Goal: Information Seeking & Learning: Check status

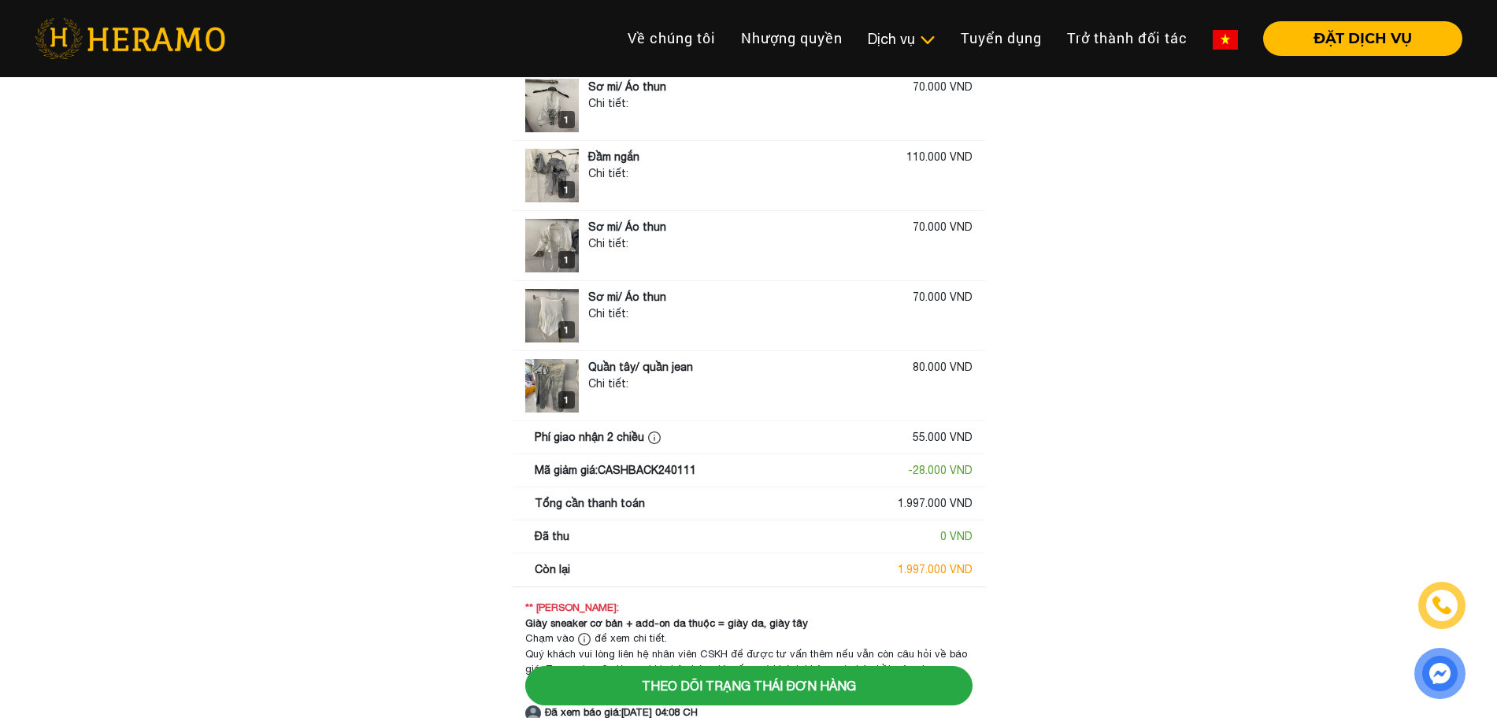
scroll to position [1077, 0]
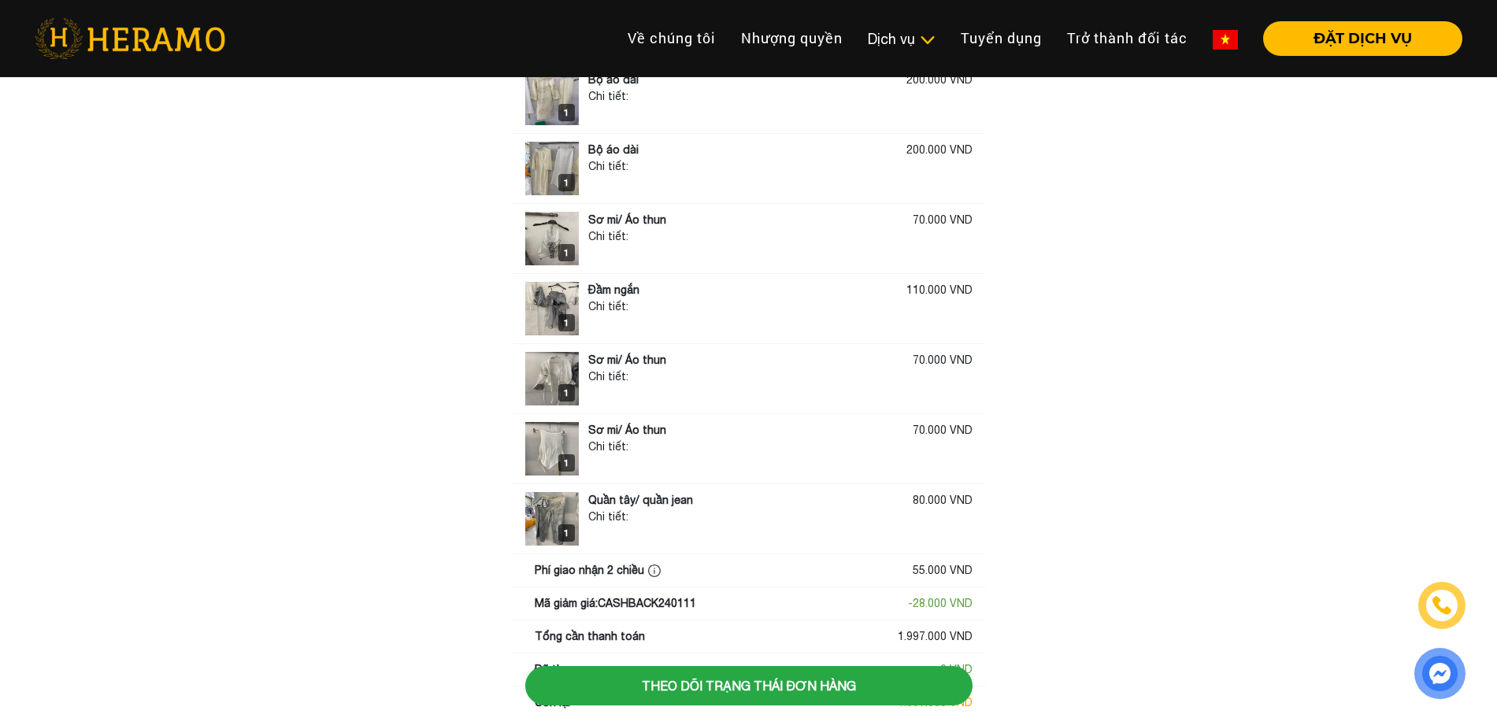
scroll to position [1077, 0]
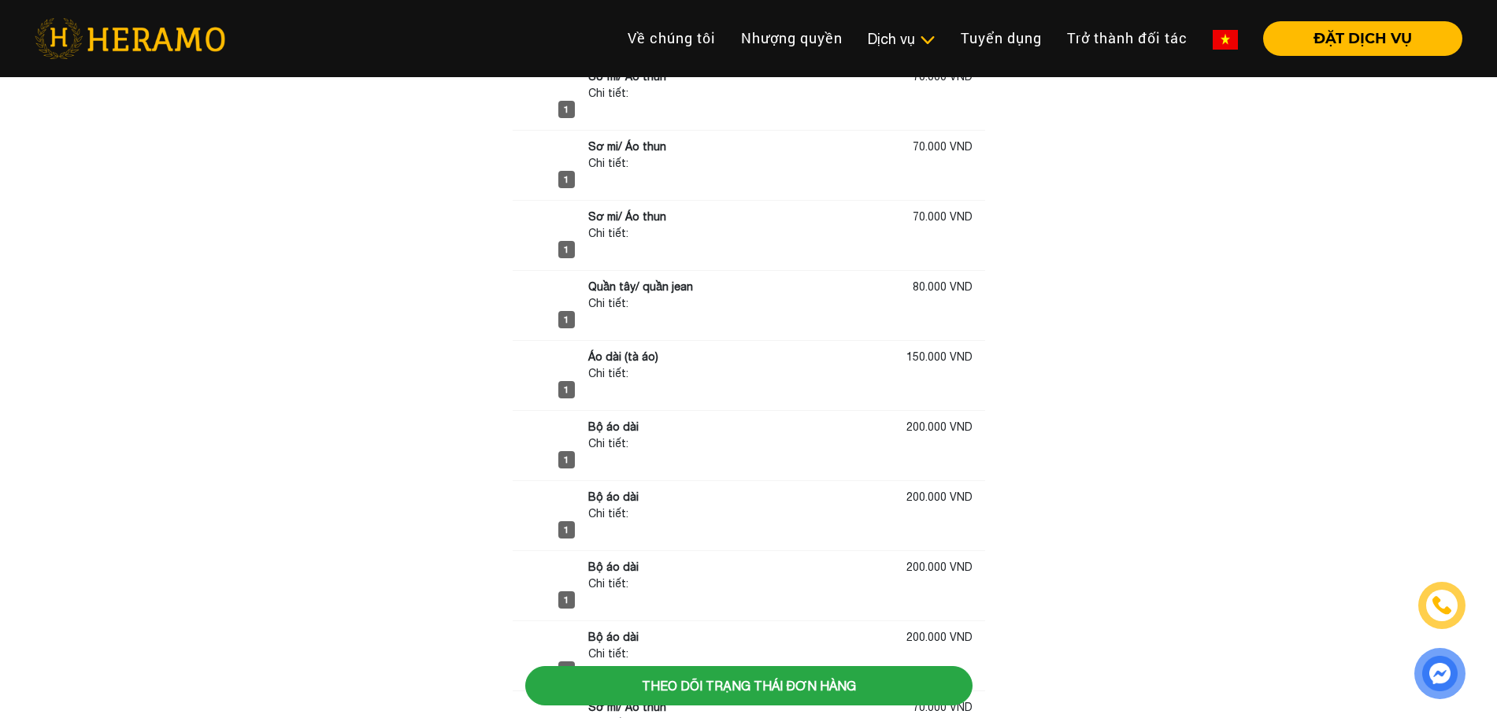
scroll to position [394, 0]
